Goal: Obtain resource: Download file/media

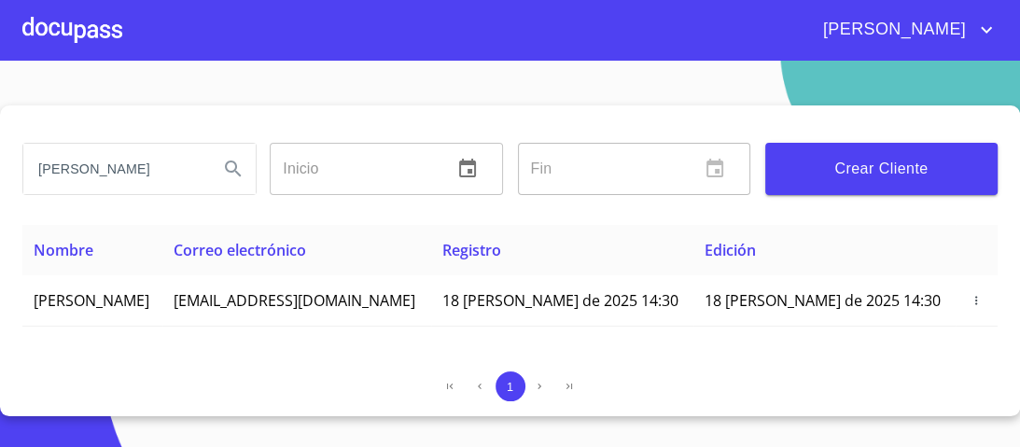
click at [79, 28] on div at bounding box center [72, 30] width 100 height 60
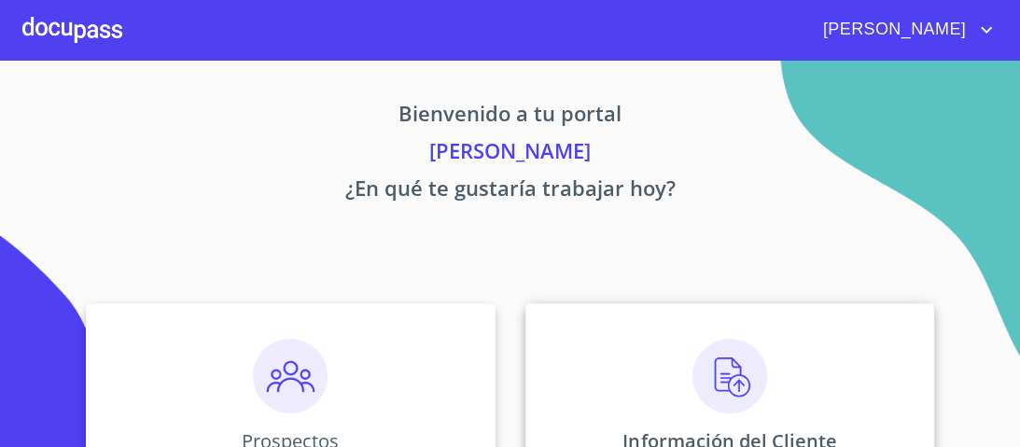
click at [727, 370] on img at bounding box center [730, 376] width 75 height 75
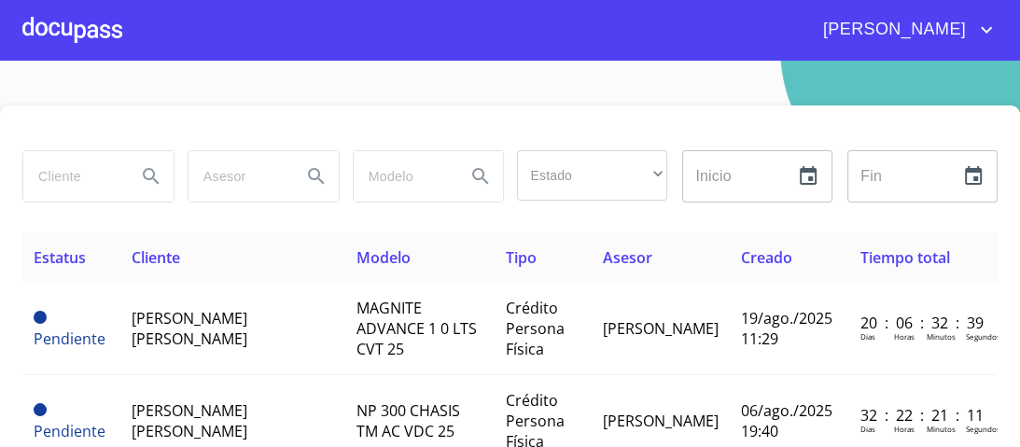
click at [66, 175] on input "search" at bounding box center [72, 176] width 98 height 50
type input "TMX"
click at [152, 176] on icon "Search" at bounding box center [151, 176] width 22 height 22
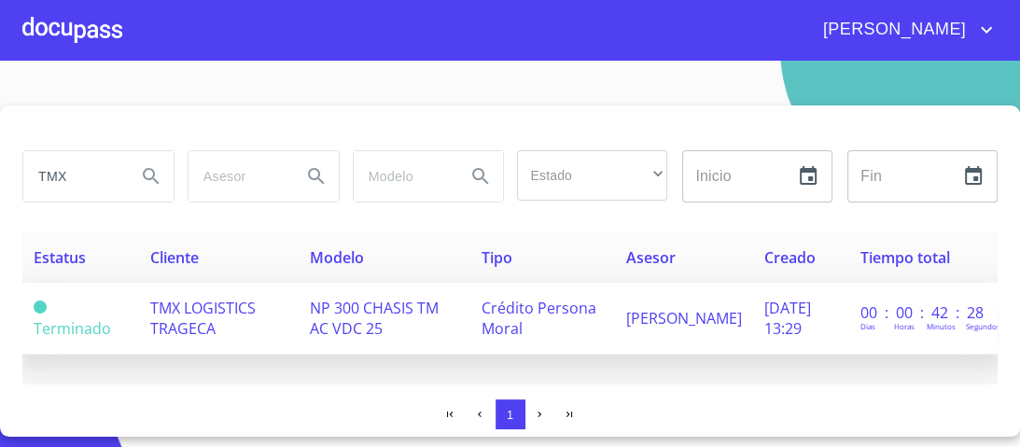
click at [528, 307] on span "Crédito Persona Moral" at bounding box center [538, 318] width 115 height 41
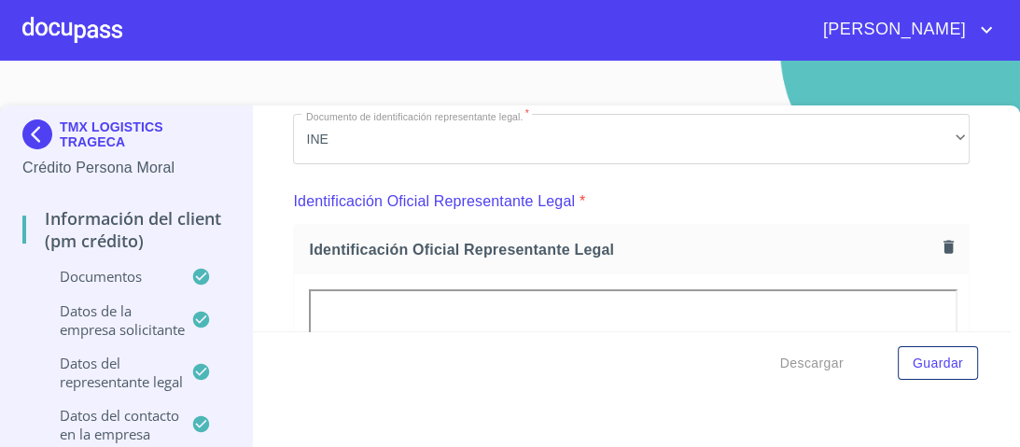
scroll to position [224, 0]
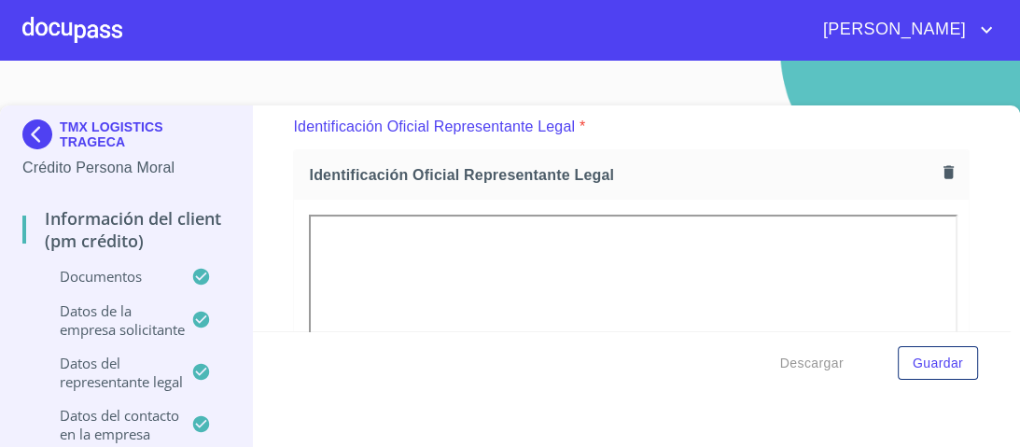
click at [940, 169] on icon "button" at bounding box center [949, 172] width 18 height 18
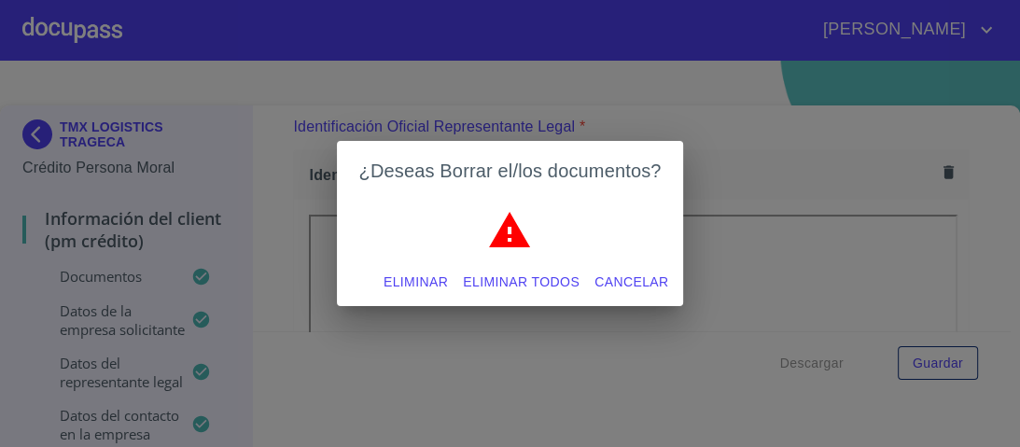
scroll to position [0, 0]
click at [422, 282] on span "Eliminar" at bounding box center [416, 282] width 64 height 23
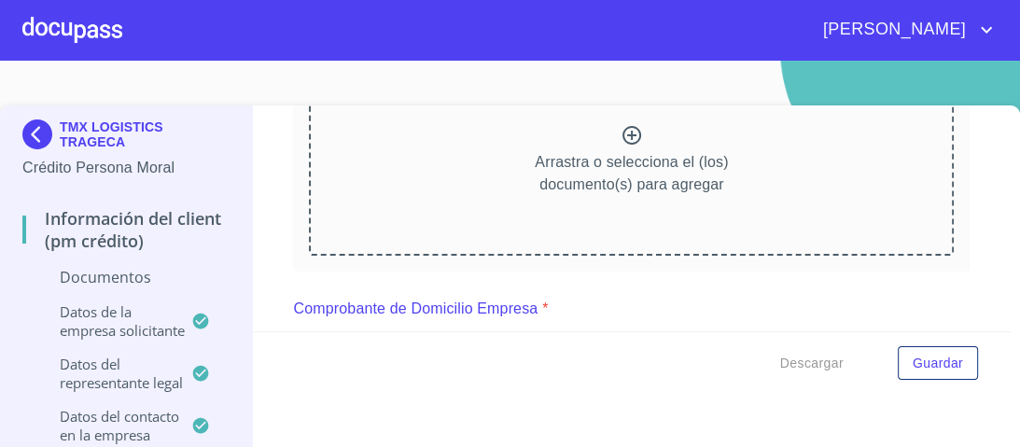
scroll to position [299, 0]
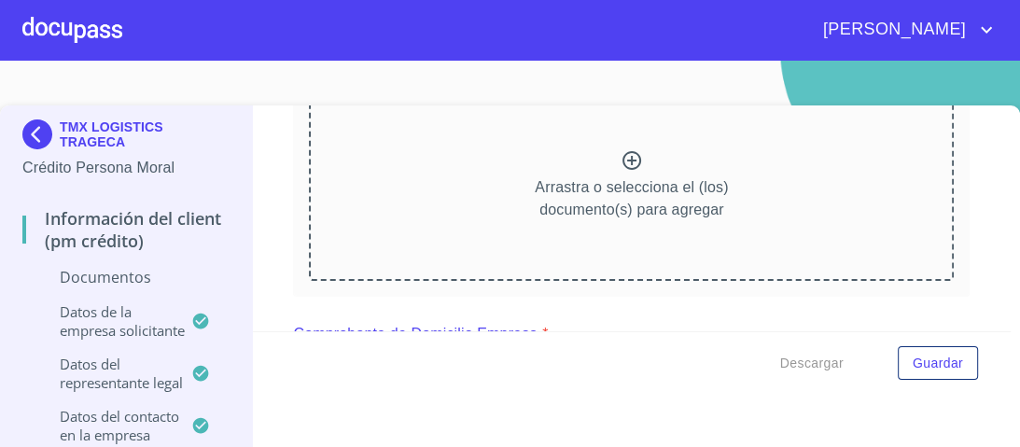
click at [621, 157] on icon at bounding box center [632, 160] width 22 height 22
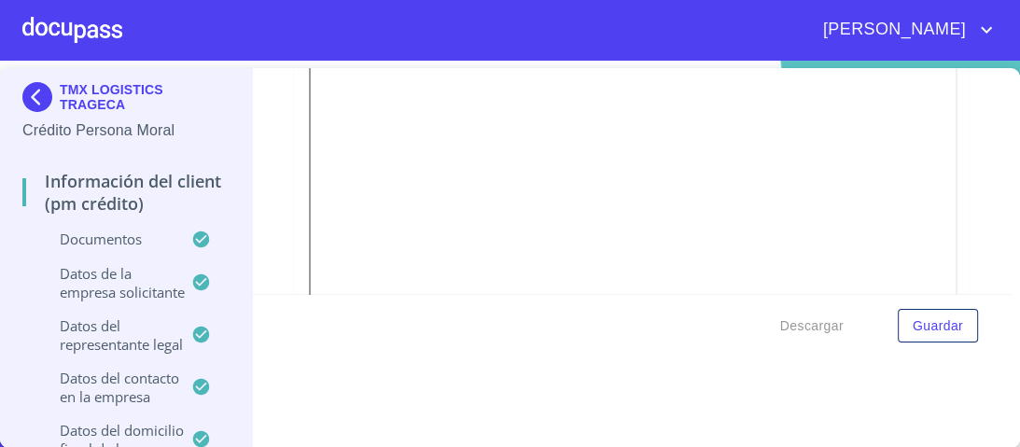
scroll to position [1195, 0]
click at [922, 328] on span "Guardar" at bounding box center [938, 326] width 50 height 23
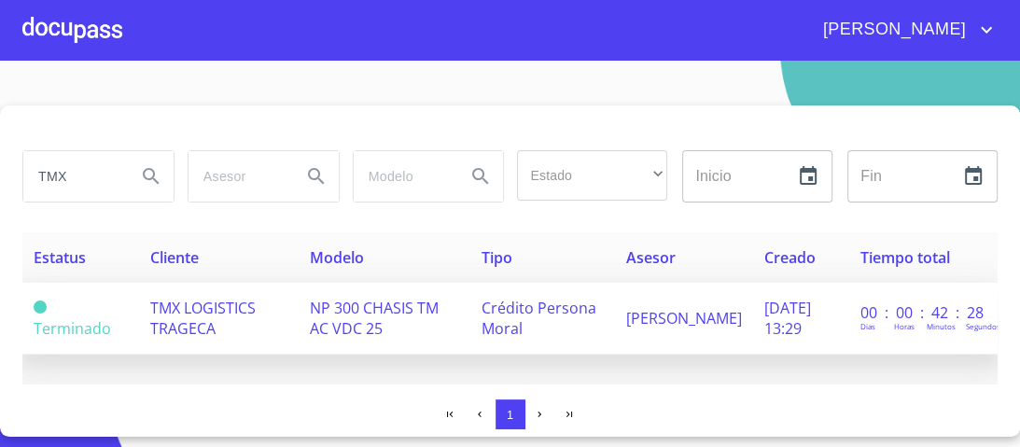
click at [228, 306] on span "TMX LOGISTICS TRAGECA" at bounding box center [202, 318] width 105 height 41
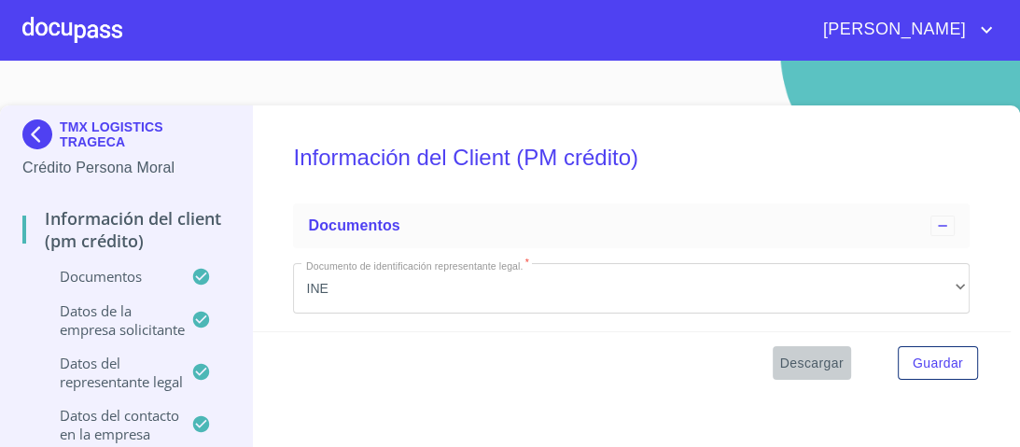
click at [814, 360] on span "Descargar" at bounding box center [811, 363] width 63 height 23
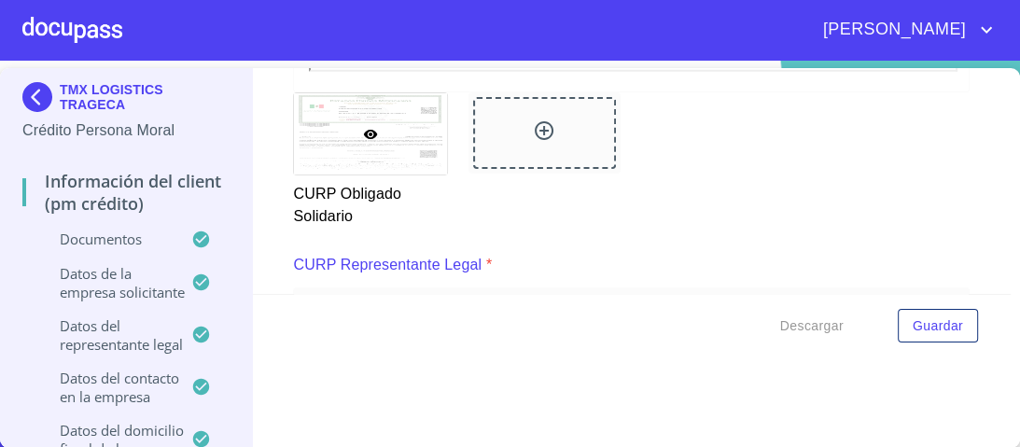
scroll to position [8623, 0]
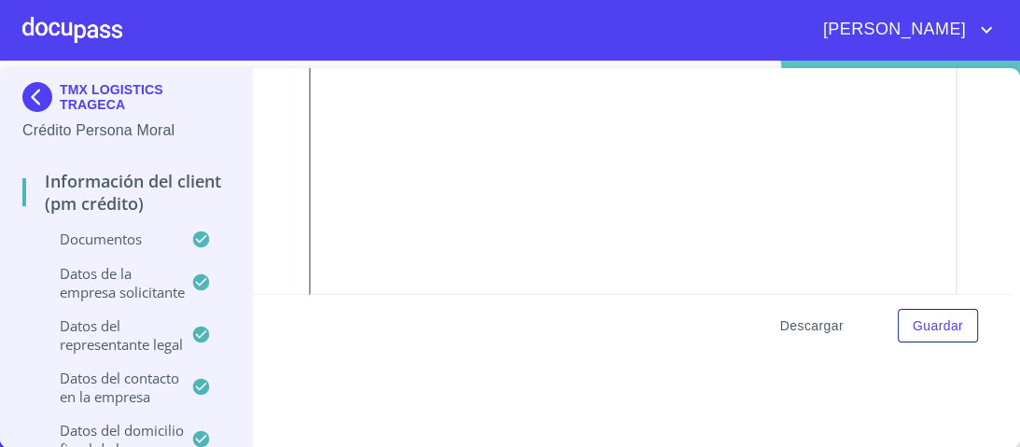
click at [812, 327] on span "Descargar" at bounding box center [811, 326] width 63 height 23
